Goal: Information Seeking & Learning: Learn about a topic

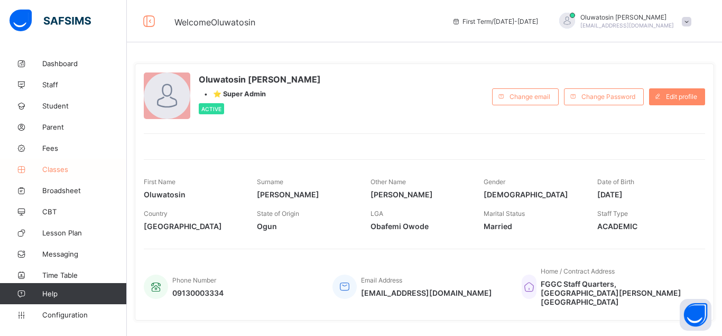
click at [64, 169] on span "Classes" at bounding box center [84, 169] width 85 height 8
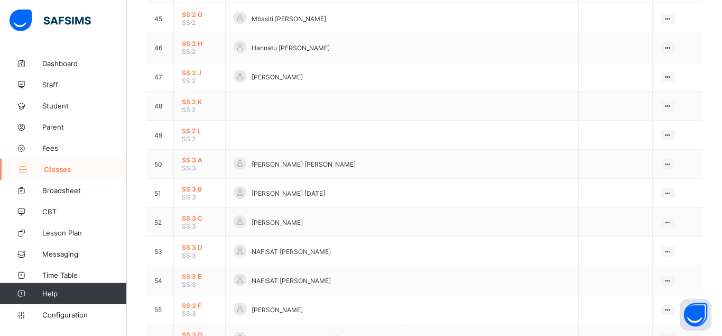
scroll to position [1457, 0]
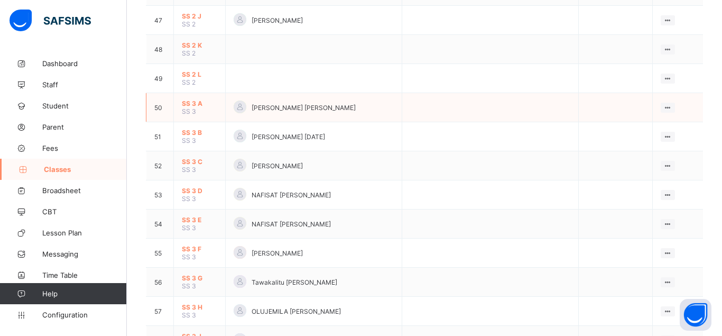
click at [199, 107] on span "SS 3 A" at bounding box center [199, 103] width 35 height 8
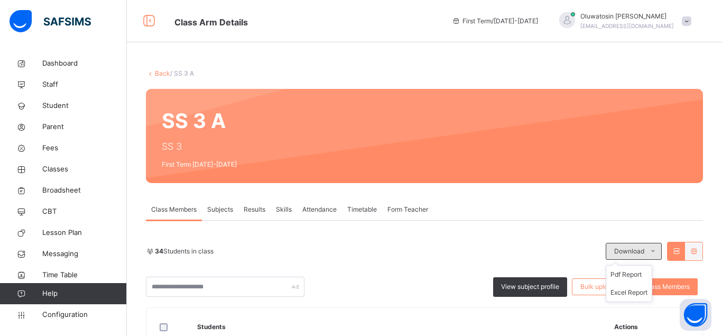
click at [655, 248] on icon at bounding box center [653, 251] width 8 height 8
click at [633, 271] on li "Pdf Report" at bounding box center [629, 274] width 45 height 18
click at [632, 273] on li "Pdf Report" at bounding box center [629, 274] width 45 height 18
click at [155, 72] on link "Back" at bounding box center [162, 73] width 15 height 8
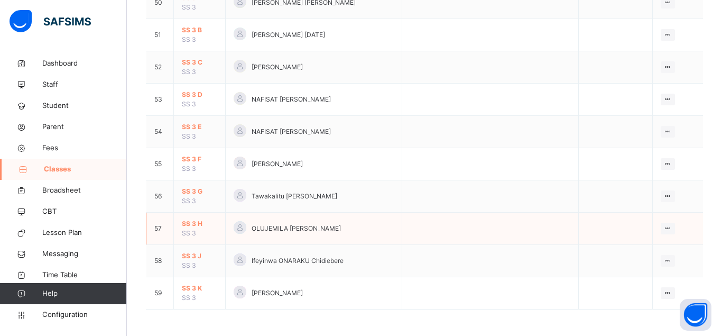
scroll to position [1568, 0]
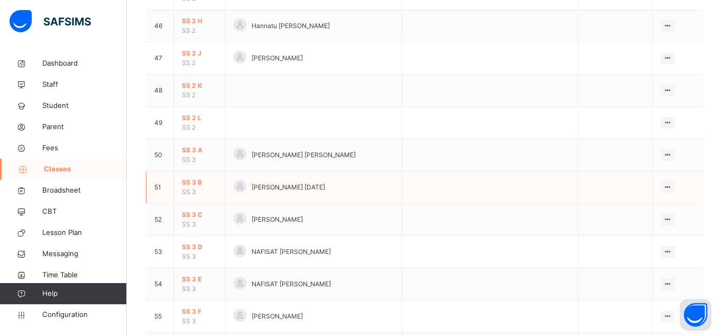
click at [190, 187] on span "SS 3 B" at bounding box center [199, 183] width 35 height 10
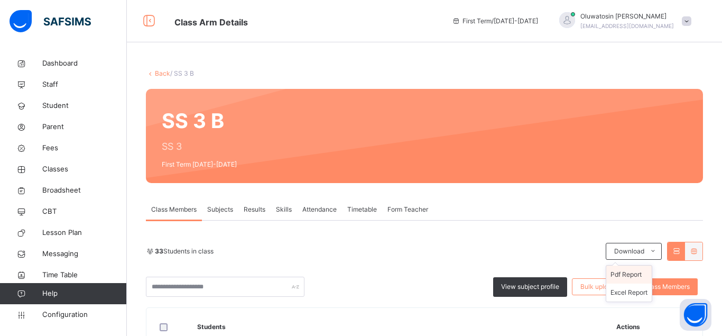
click at [633, 273] on li "Pdf Report" at bounding box center [629, 274] width 45 height 18
click at [161, 74] on link "Back" at bounding box center [162, 73] width 15 height 8
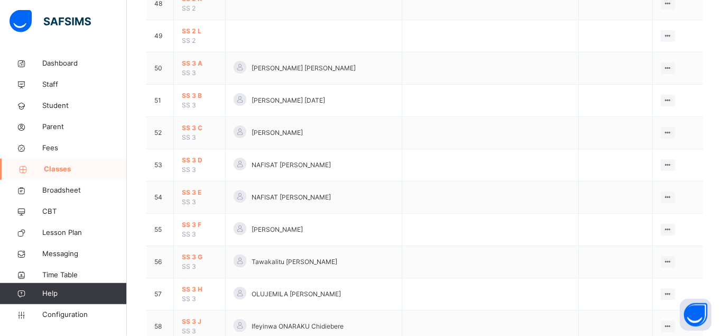
scroll to position [1622, 0]
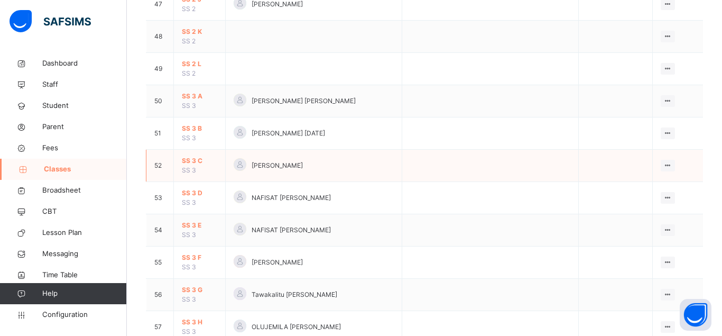
click at [197, 166] on span "SS 3 C" at bounding box center [199, 161] width 35 height 10
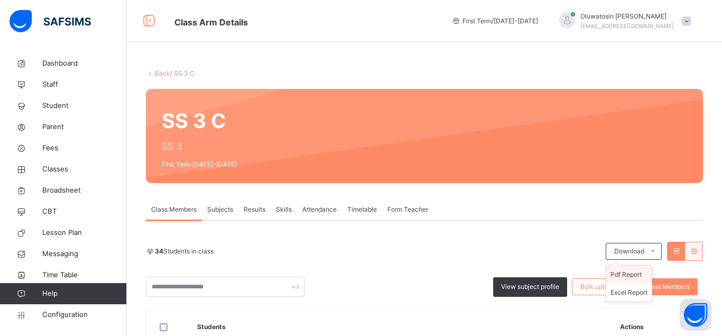
click at [627, 277] on li "Pdf Report" at bounding box center [629, 274] width 45 height 18
click at [161, 74] on link "Back" at bounding box center [162, 73] width 15 height 8
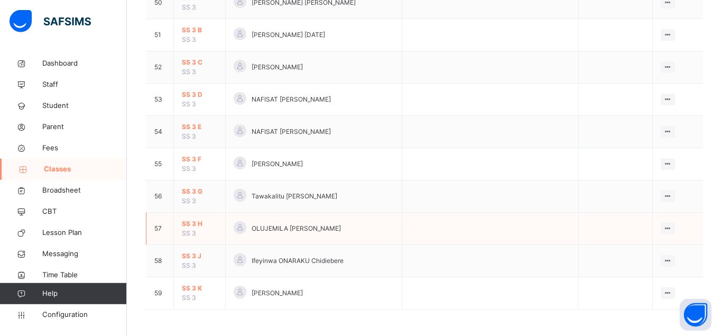
scroll to position [1729, 0]
click at [197, 100] on td "SS 3 D SS 3" at bounding box center [200, 100] width 52 height 32
click at [195, 95] on span "SS 3 D" at bounding box center [199, 95] width 35 height 10
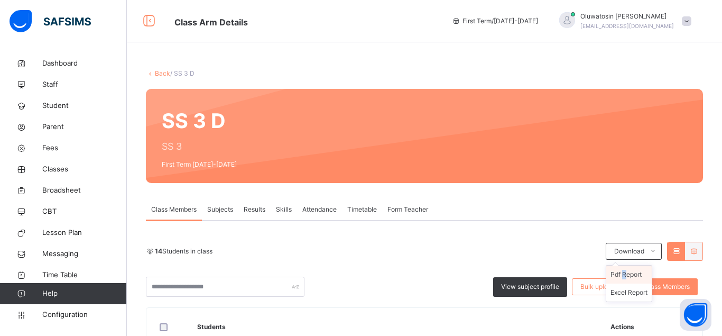
click at [627, 274] on li "Pdf Report" at bounding box center [629, 274] width 45 height 18
click at [640, 273] on li "Pdf Report" at bounding box center [629, 274] width 45 height 18
click at [160, 74] on link "Back" at bounding box center [162, 73] width 15 height 8
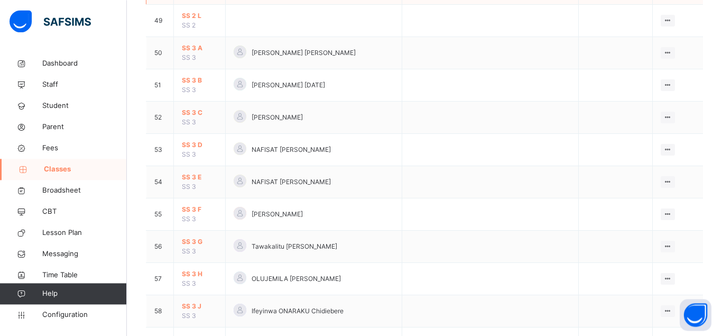
scroll to position [1729, 0]
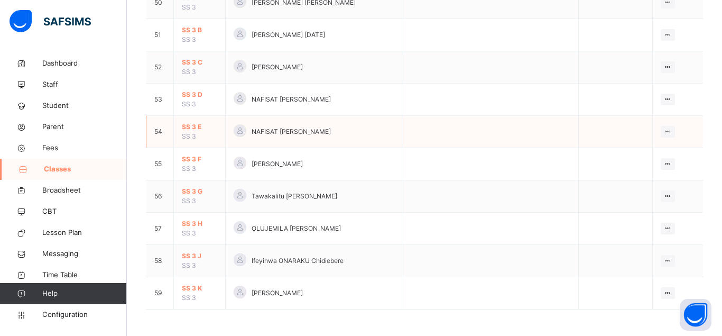
click at [194, 127] on span "SS 3 E" at bounding box center [199, 127] width 35 height 10
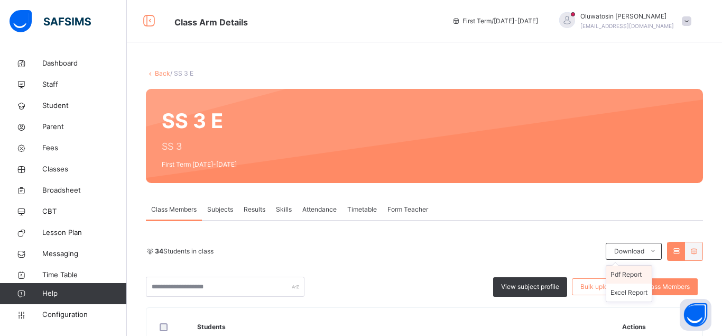
click at [632, 273] on li "Pdf Report" at bounding box center [629, 274] width 45 height 18
click at [162, 73] on link "Back" at bounding box center [162, 73] width 15 height 8
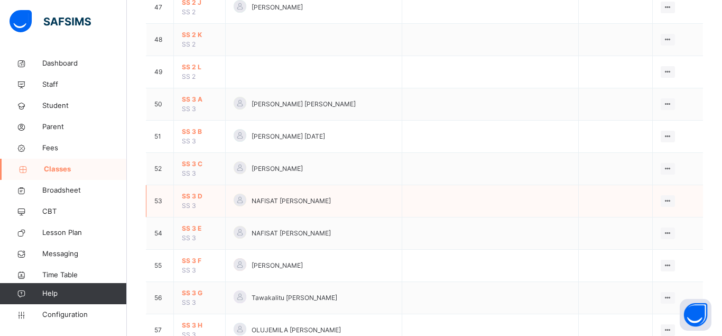
scroll to position [1729, 0]
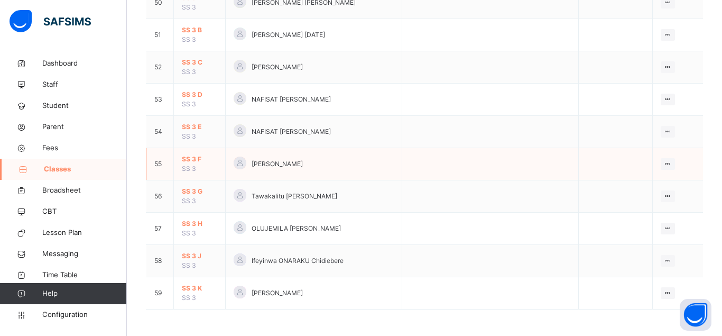
click at [193, 160] on span "SS 3 F" at bounding box center [199, 159] width 35 height 10
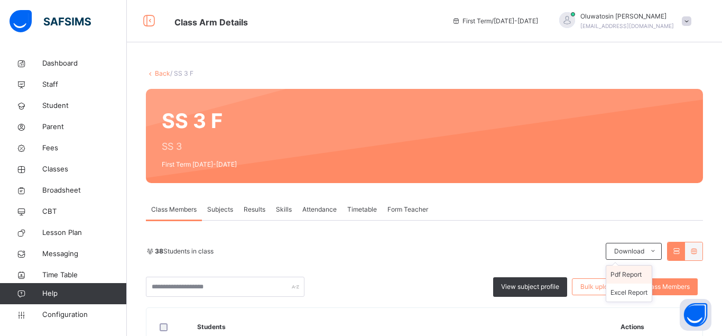
click at [634, 271] on li "Pdf Report" at bounding box center [629, 274] width 45 height 18
drag, startPoint x: 629, startPoint y: 272, endPoint x: 612, endPoint y: 229, distance: 46.1
click at [629, 272] on div "38 Students in class Download Pdf Report Excel Report View subject profile Bulk…" at bounding box center [424, 269] width 557 height 55
click at [161, 72] on link "Back" at bounding box center [162, 73] width 15 height 8
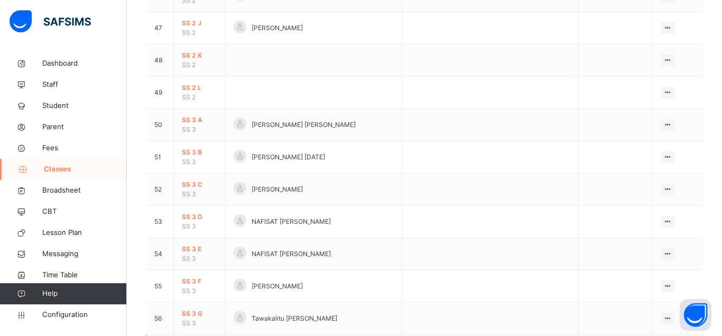
scroll to position [1726, 0]
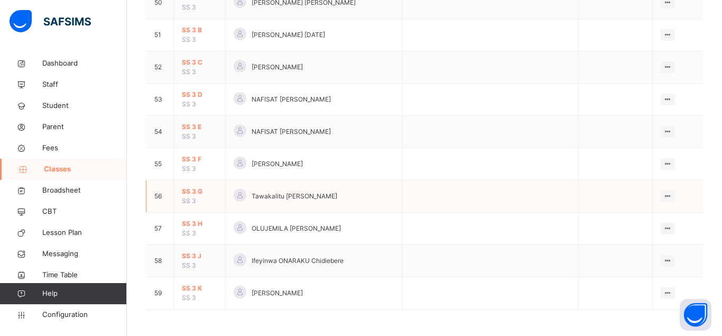
click at [198, 196] on span "SS 3 G" at bounding box center [199, 192] width 35 height 10
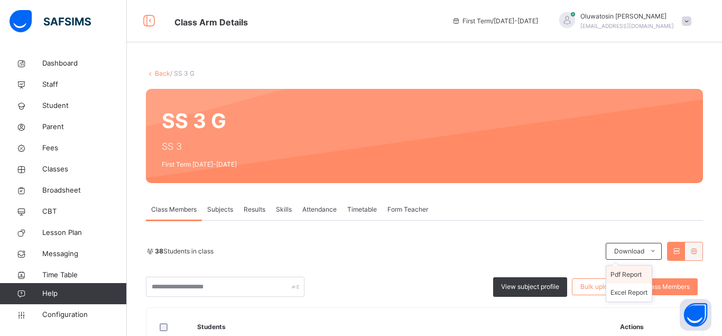
click at [632, 277] on li "Pdf Report" at bounding box center [629, 274] width 45 height 18
click at [163, 76] on link "Back" at bounding box center [162, 73] width 15 height 8
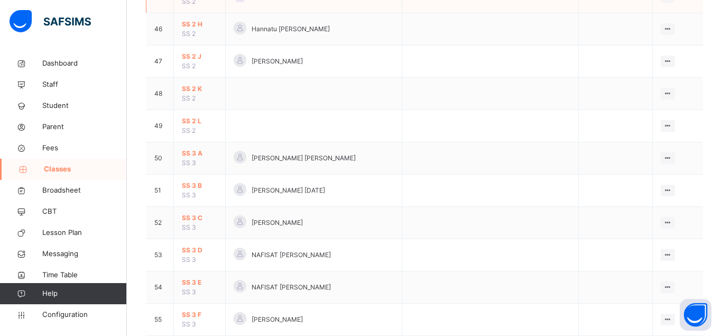
scroll to position [1729, 0]
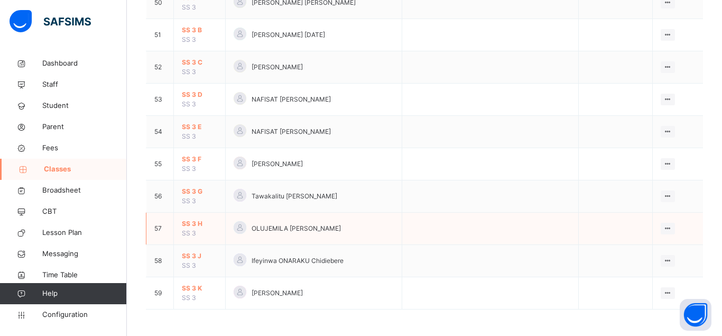
click at [193, 226] on span "SS 3 H" at bounding box center [199, 224] width 35 height 10
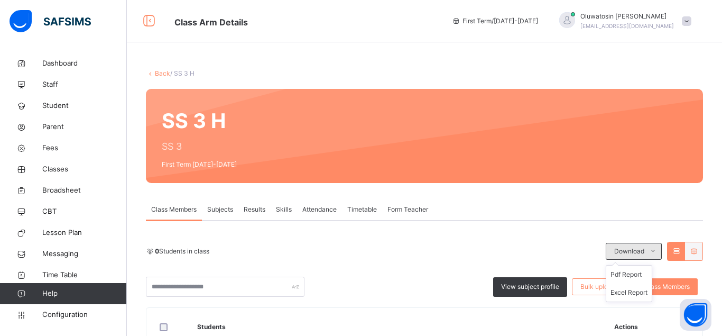
click at [655, 248] on icon at bounding box center [653, 251] width 8 height 8
click at [628, 275] on li "Pdf Report" at bounding box center [629, 274] width 45 height 18
click at [162, 72] on link "Back" at bounding box center [162, 73] width 15 height 8
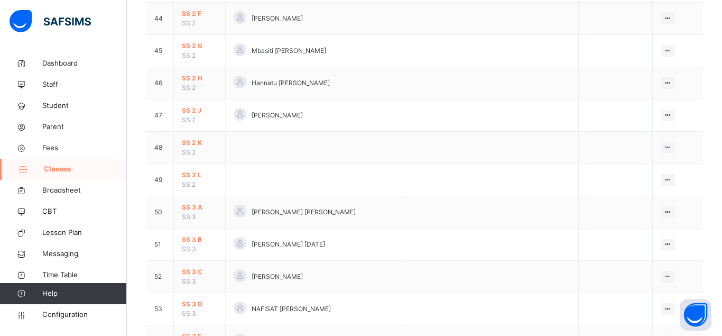
scroll to position [1729, 0]
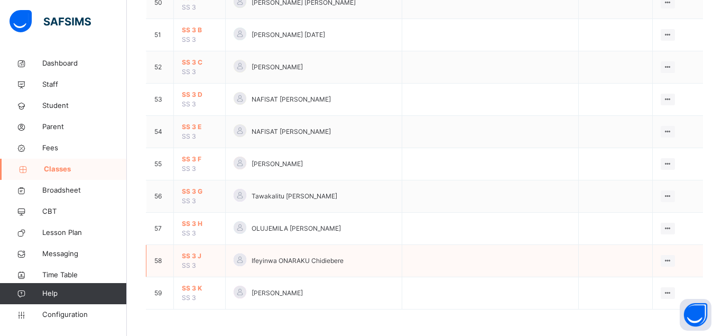
click at [190, 252] on span "SS 3 J" at bounding box center [199, 256] width 35 height 10
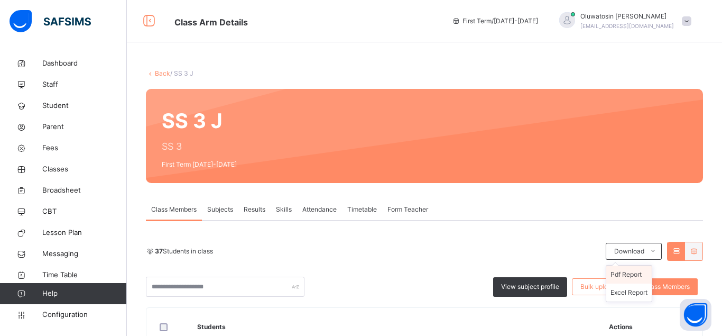
click at [627, 272] on li "Pdf Report" at bounding box center [629, 274] width 45 height 18
click at [161, 73] on link "Back" at bounding box center [162, 73] width 15 height 8
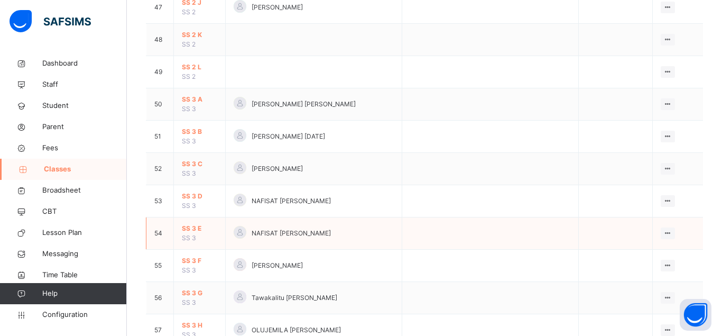
scroll to position [1729, 0]
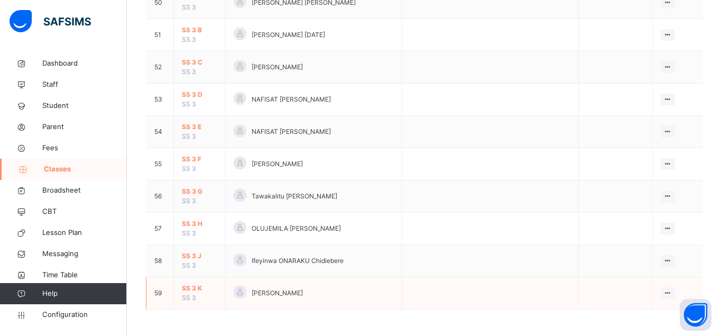
click at [199, 292] on span "SS 3 K" at bounding box center [199, 288] width 35 height 10
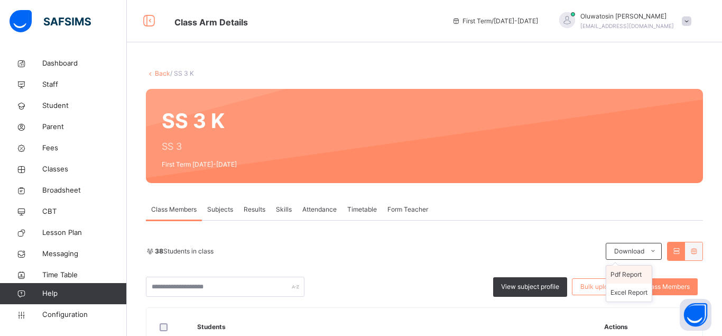
click at [622, 272] on li "Pdf Report" at bounding box center [629, 274] width 45 height 18
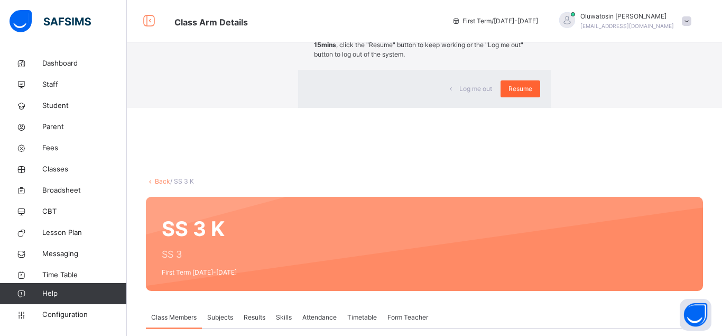
click at [509, 94] on span "Resume" at bounding box center [521, 89] width 24 height 10
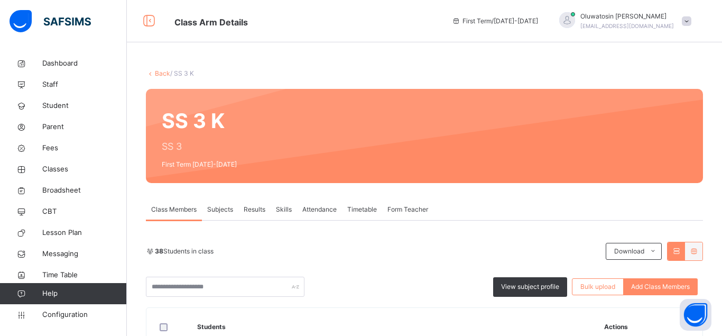
click at [157, 71] on link "Back" at bounding box center [162, 73] width 15 height 8
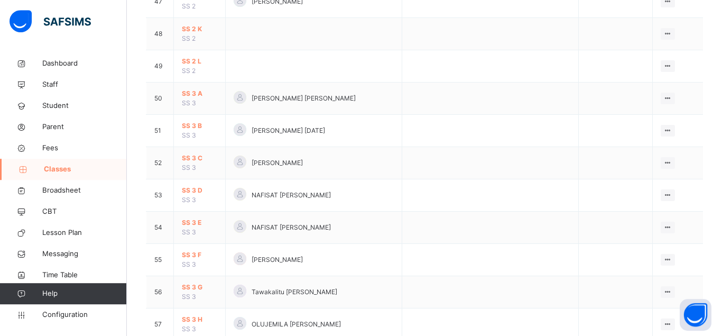
scroll to position [1618, 0]
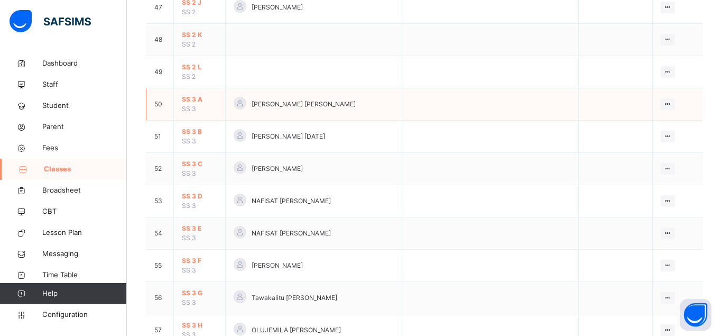
click at [194, 104] on span "SS 3 A" at bounding box center [199, 100] width 35 height 10
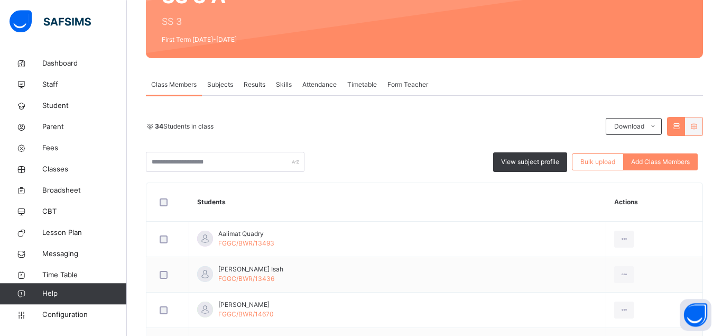
scroll to position [108, 0]
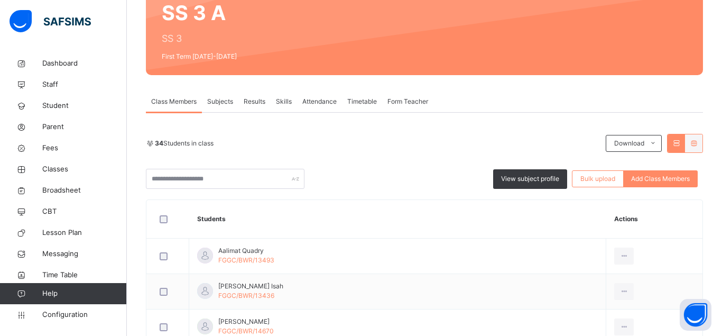
click at [222, 100] on span "Subjects" at bounding box center [220, 102] width 26 height 10
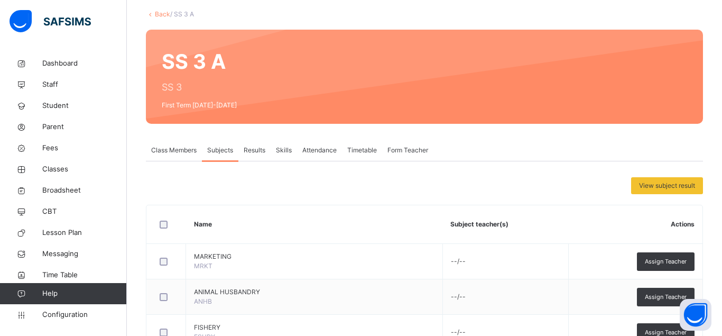
scroll to position [167, 0]
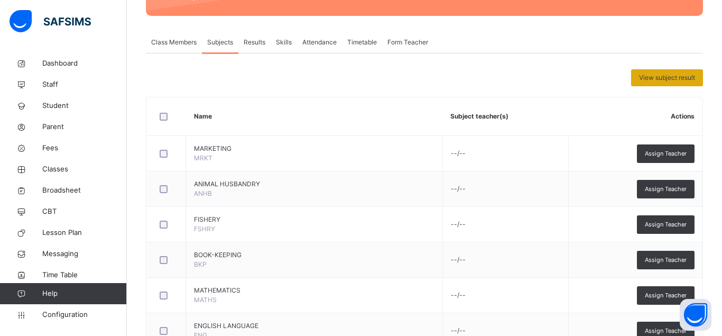
click at [652, 81] on span "View subject result" at bounding box center [667, 78] width 56 height 10
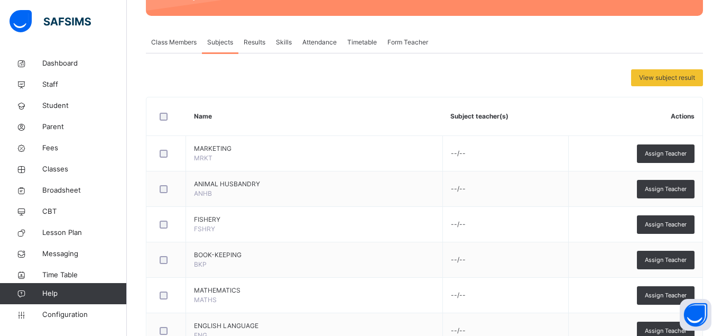
click at [444, 153] on td "--/--" at bounding box center [506, 153] width 126 height 35
click at [283, 42] on span "Skills" at bounding box center [284, 43] width 16 height 10
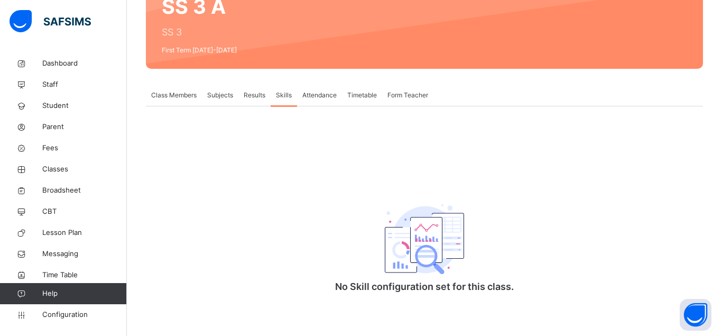
scroll to position [114, 0]
click at [322, 95] on span "Attendance" at bounding box center [320, 95] width 34 height 10
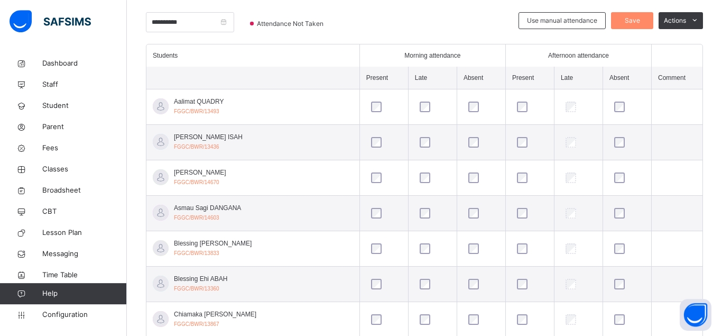
scroll to position [262, 0]
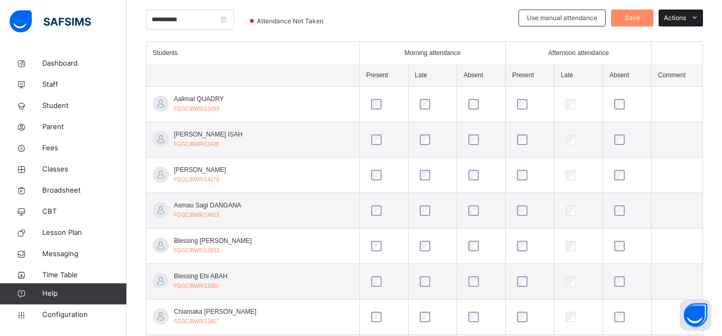
click at [694, 17] on icon at bounding box center [695, 18] width 8 height 8
click at [462, 17] on div at bounding box center [429, 26] width 169 height 32
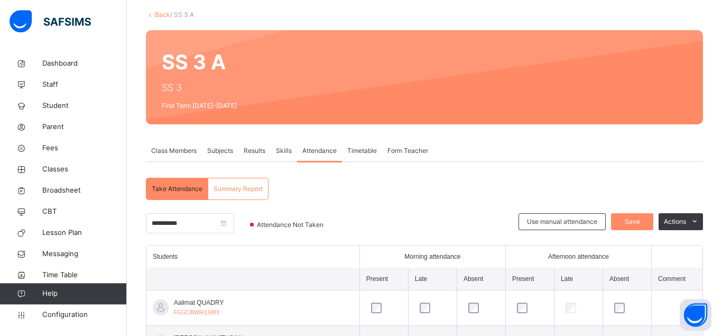
scroll to position [48, 0]
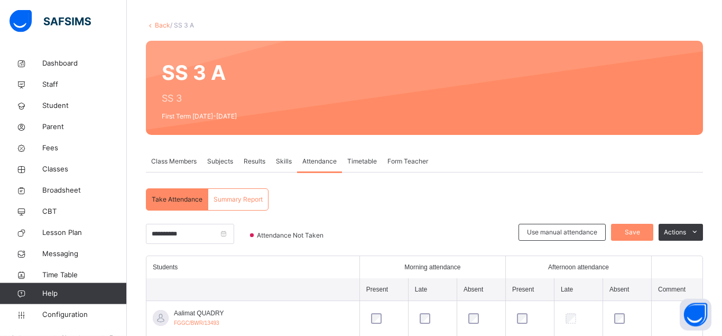
click at [219, 160] on span "Subjects" at bounding box center [220, 162] width 26 height 10
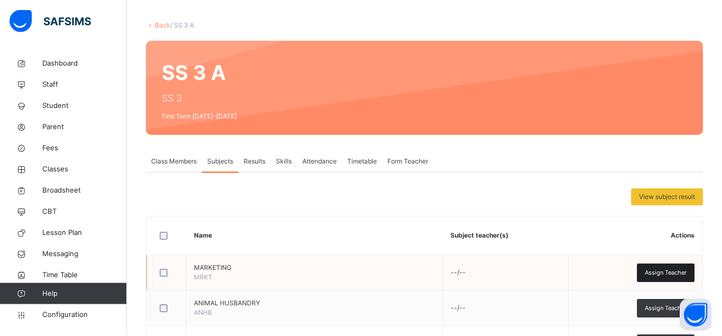
click at [663, 273] on span "Assign Teacher" at bounding box center [666, 272] width 42 height 9
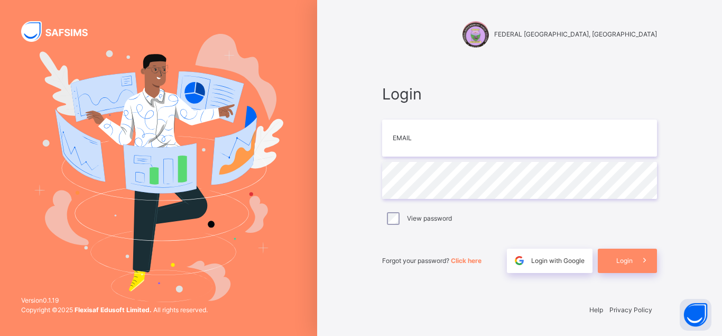
type input "**********"
